Goal: Information Seeking & Learning: Check status

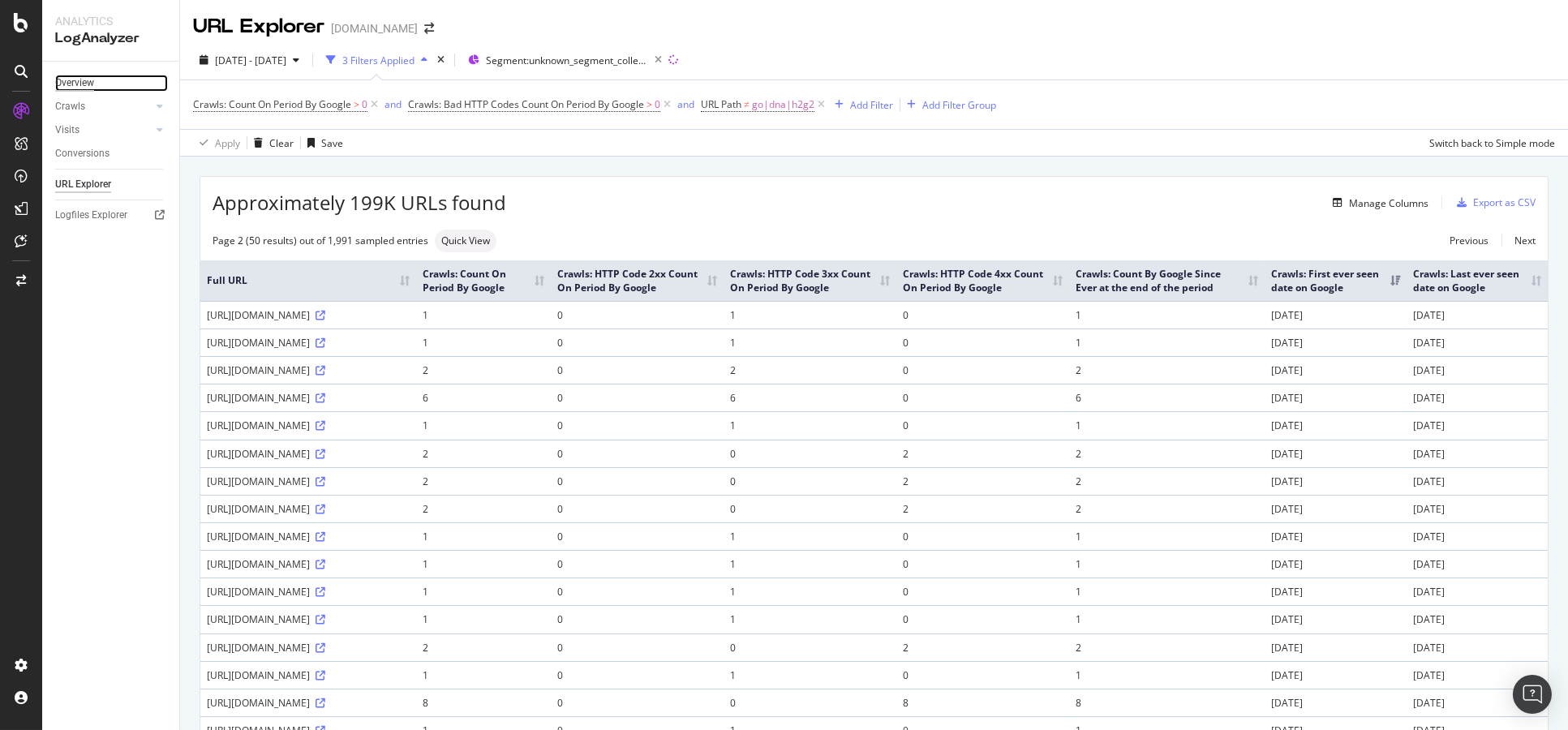
click at [91, 78] on div "Overview" at bounding box center [74, 83] width 39 height 17
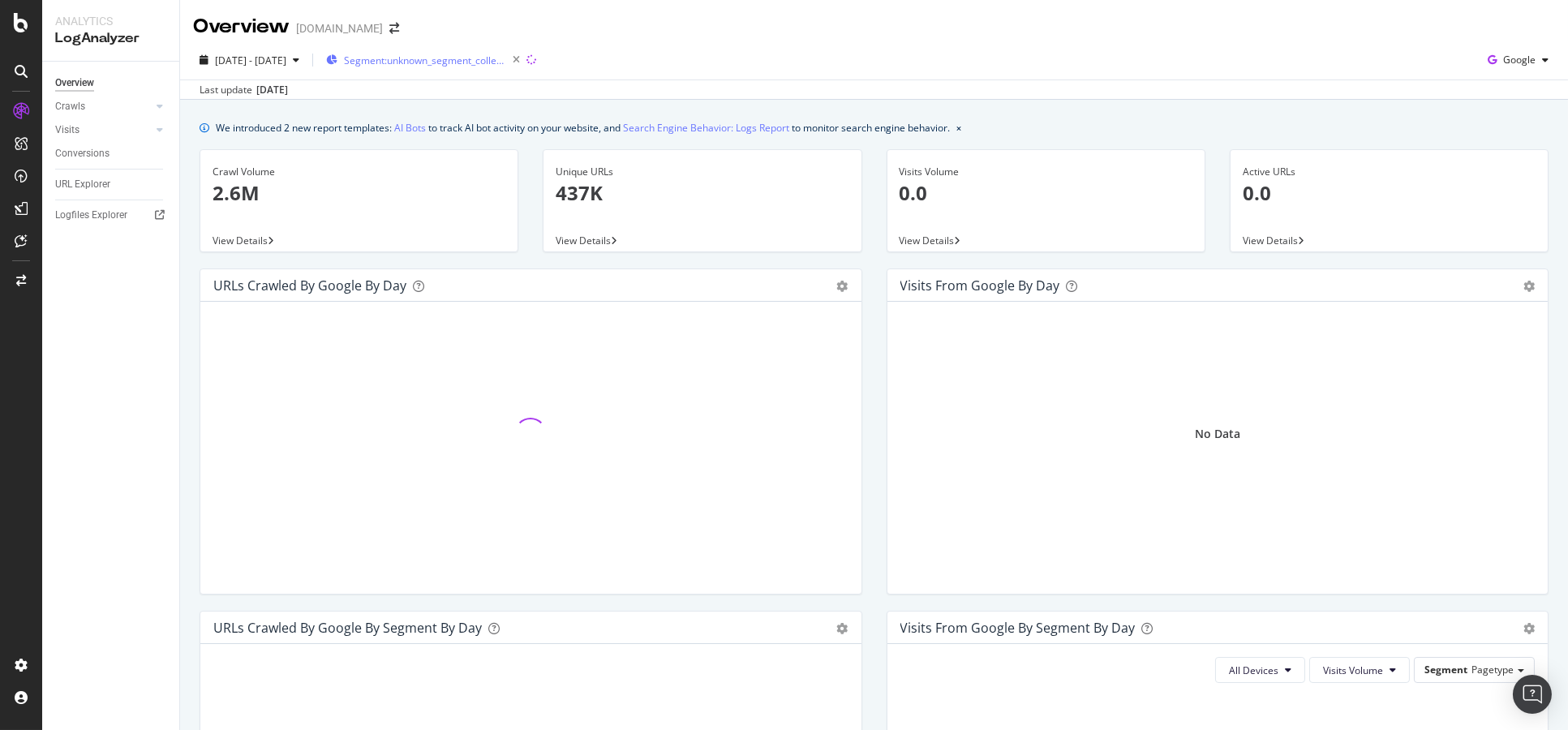
click at [457, 48] on div "Segment: unknown_segment_collection/*" at bounding box center [427, 60] width 200 height 23
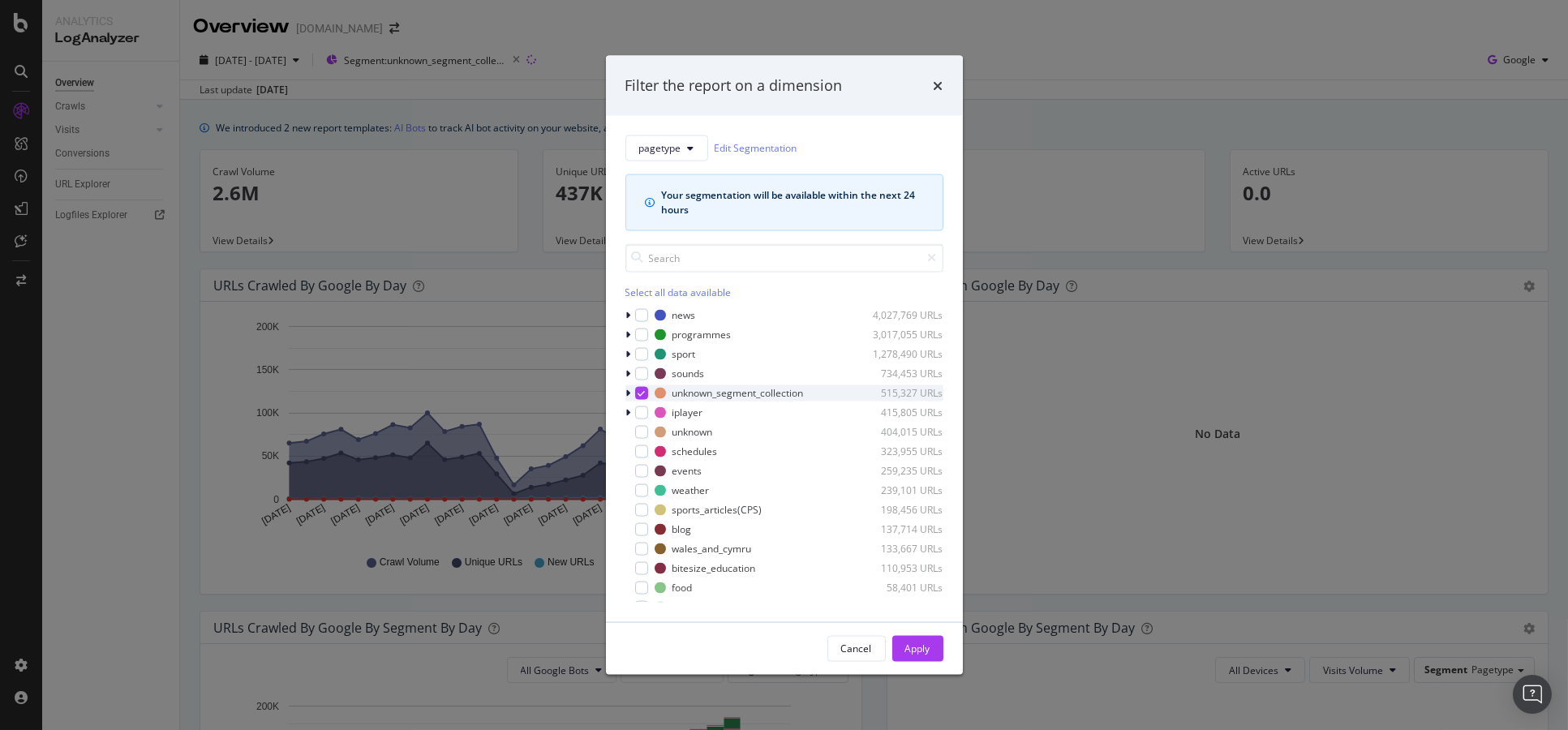
click at [626, 391] on icon "modal" at bounding box center [628, 392] width 5 height 9
click at [638, 386] on div "modal" at bounding box center [642, 392] width 13 height 13
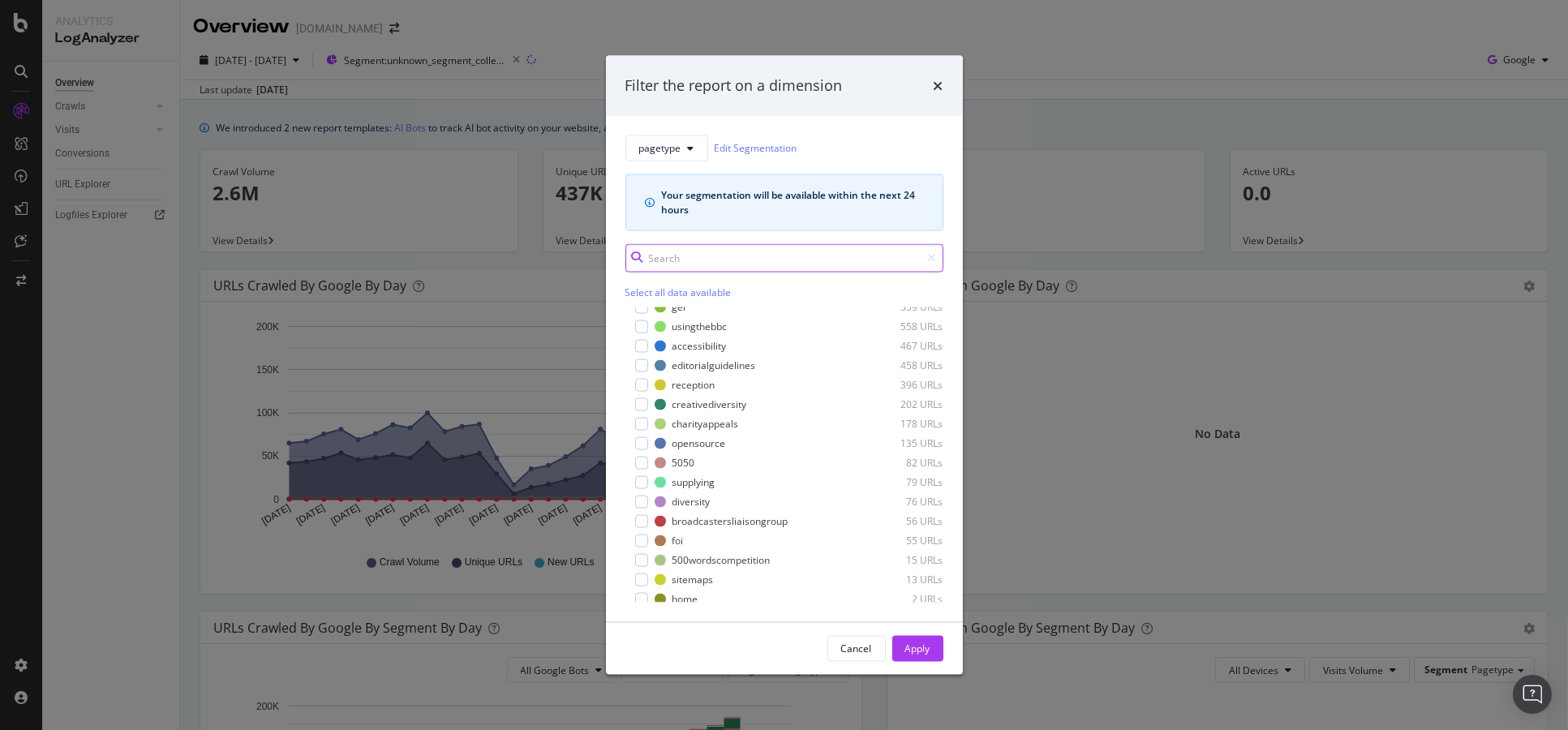
click at [733, 263] on input "modal" at bounding box center [784, 257] width 318 height 28
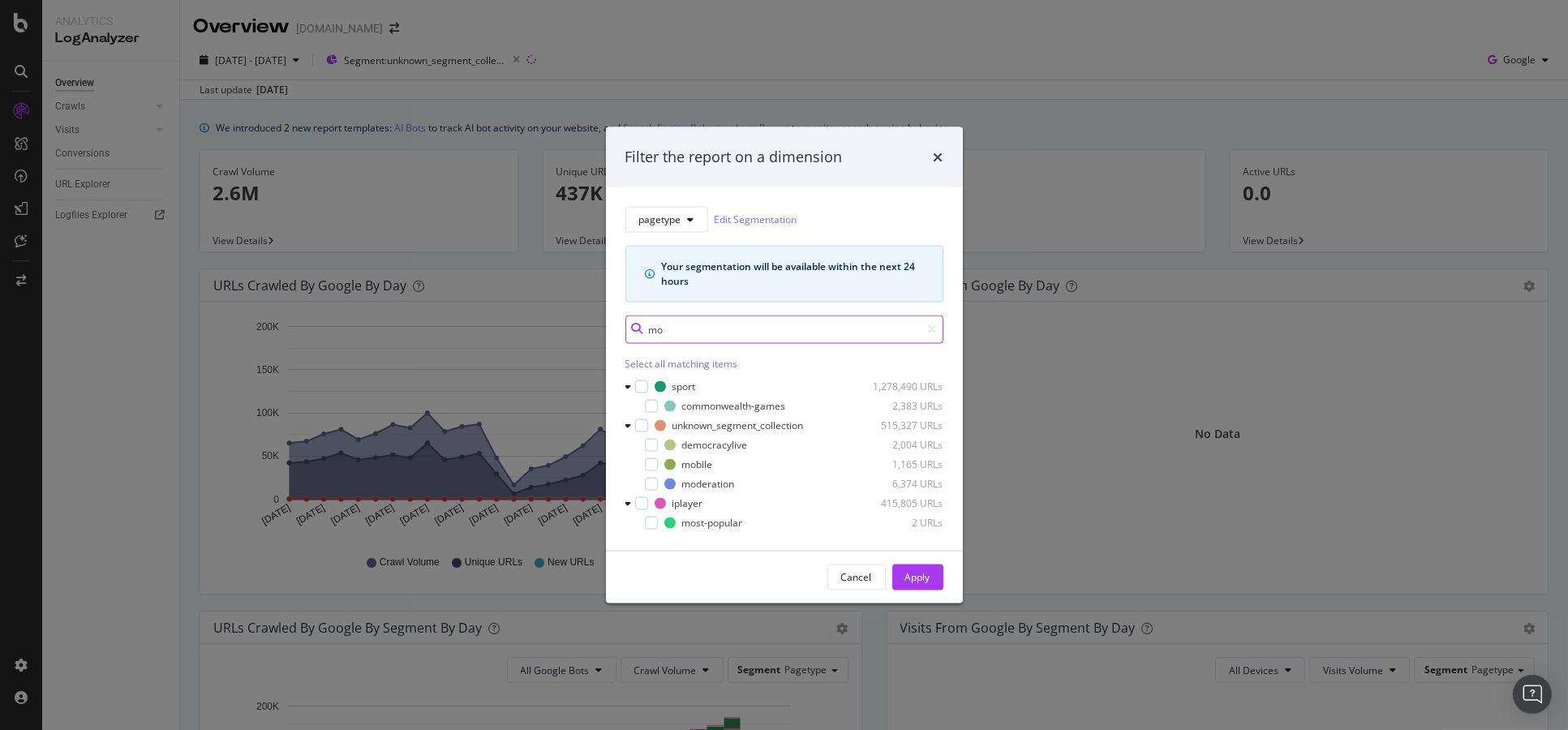
scroll to position [0, 0]
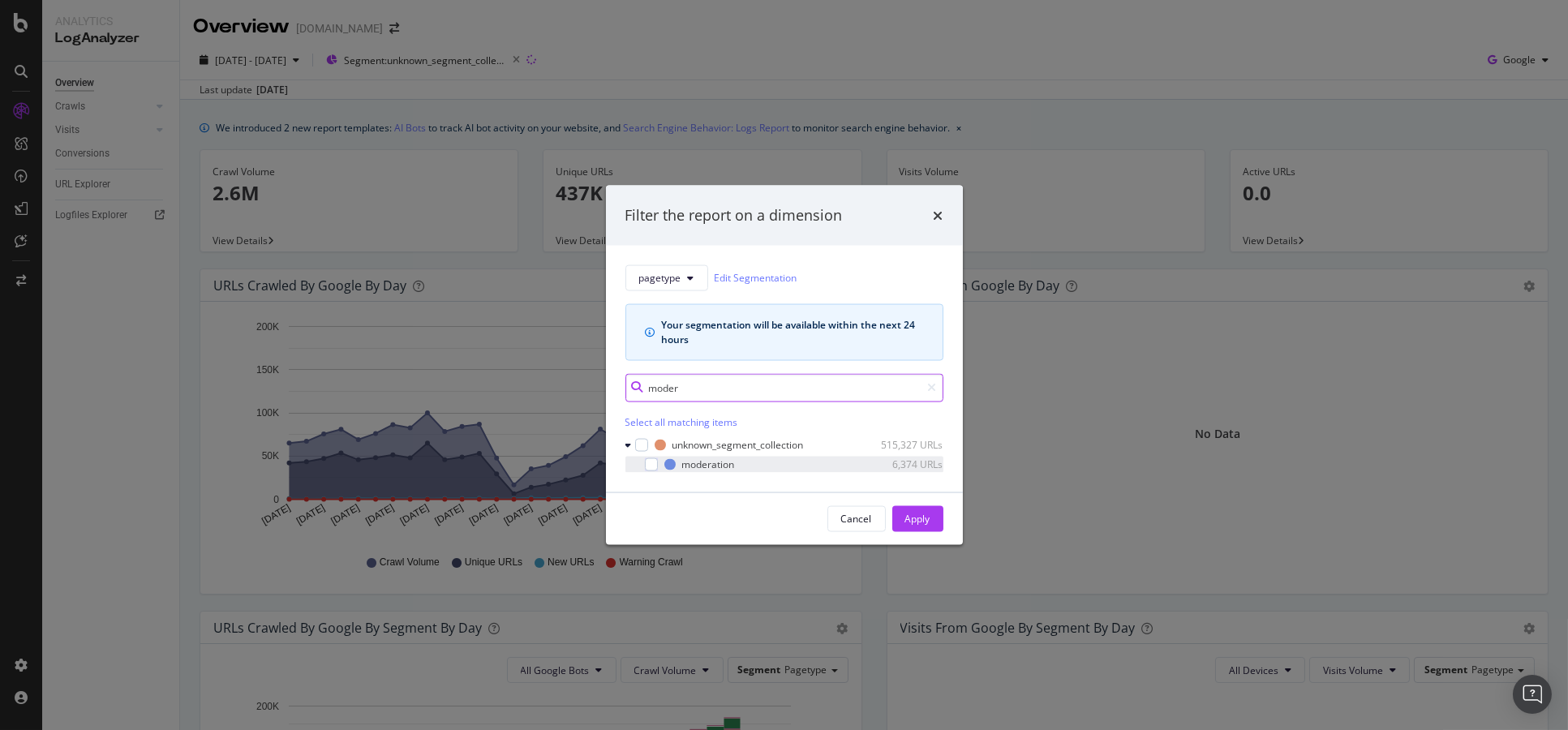
type input "moder"
click at [657, 469] on div "modal" at bounding box center [652, 464] width 13 height 13
click at [919, 518] on div "Apply" at bounding box center [917, 518] width 26 height 14
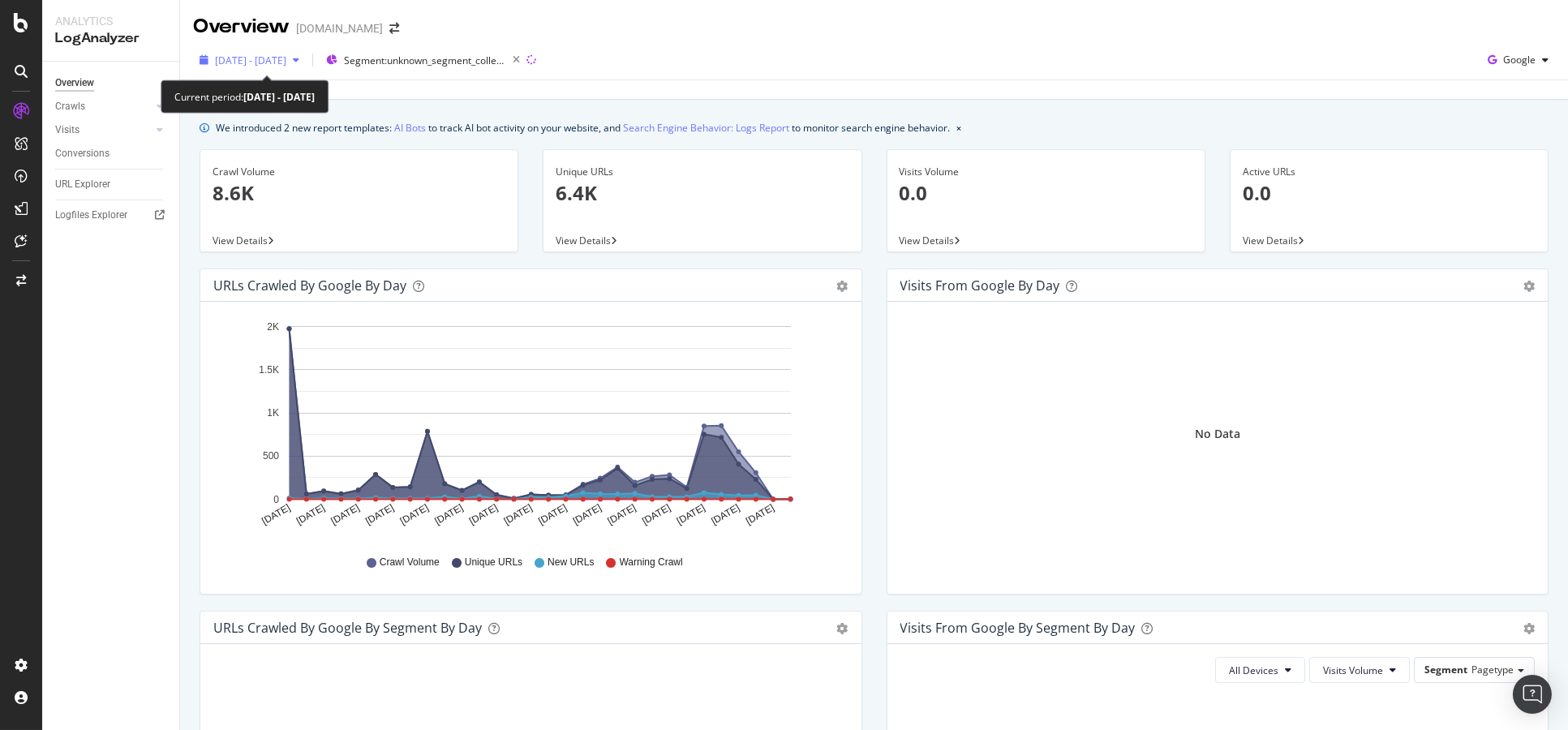
click at [283, 54] on span "[DATE] - [DATE]" at bounding box center [251, 61] width 72 height 14
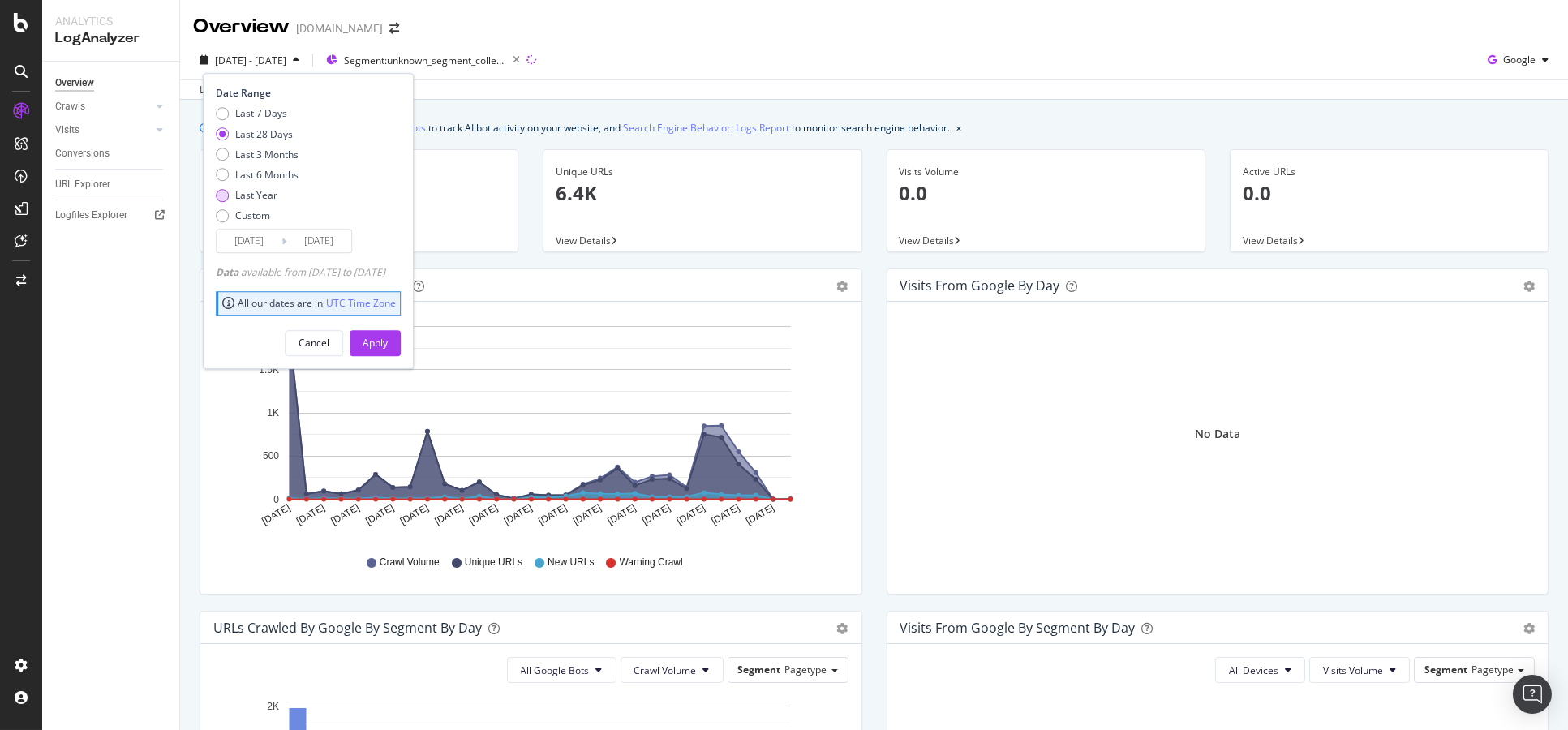
click at [274, 188] on div "Last Year" at bounding box center [256, 195] width 43 height 14
type input "[DATE]"
click at [388, 345] on div "Apply" at bounding box center [375, 342] width 26 height 14
